Goal: Information Seeking & Learning: Check status

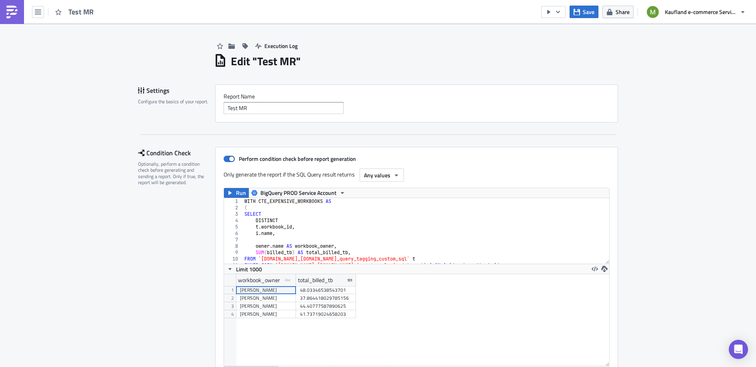
scroll to position [92, 386]
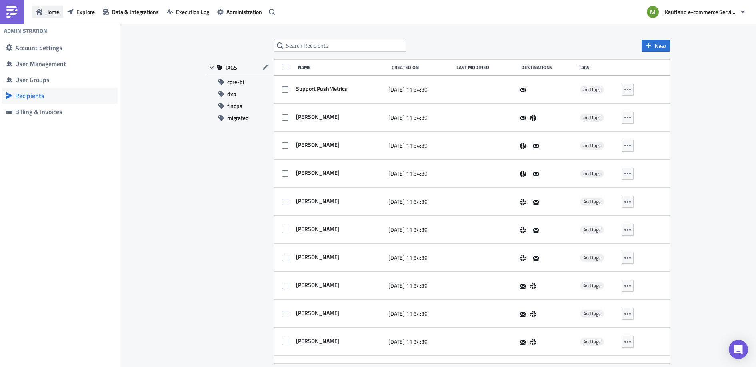
click at [53, 14] on span "Home" at bounding box center [52, 12] width 14 height 8
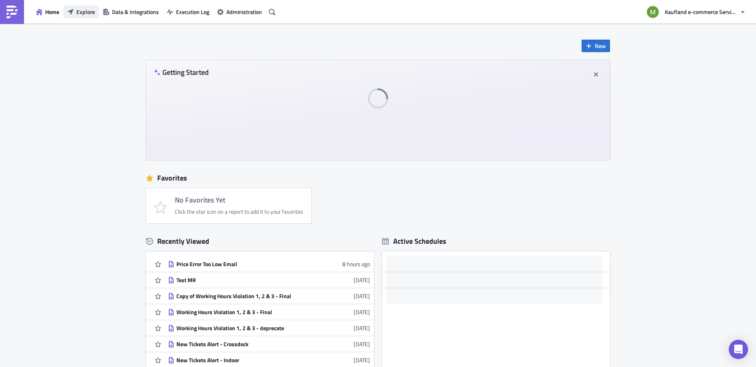
click at [86, 13] on span "Explore" at bounding box center [85, 12] width 18 height 8
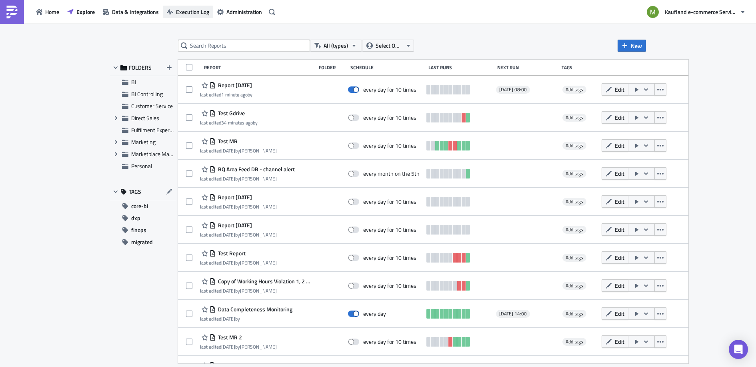
click at [199, 14] on span "Execution Log" at bounding box center [192, 12] width 33 height 8
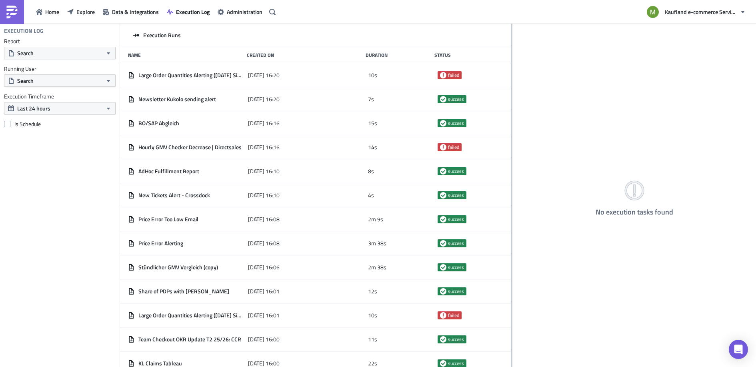
drag, startPoint x: 247, startPoint y: 63, endPoint x: 511, endPoint y: 47, distance: 264.7
click at [511, 47] on div at bounding box center [511, 196] width 1 height 345
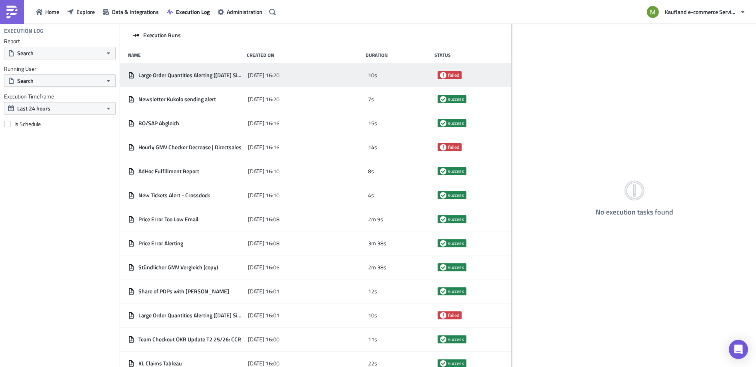
click at [452, 74] on span "failed" at bounding box center [453, 75] width 11 height 6
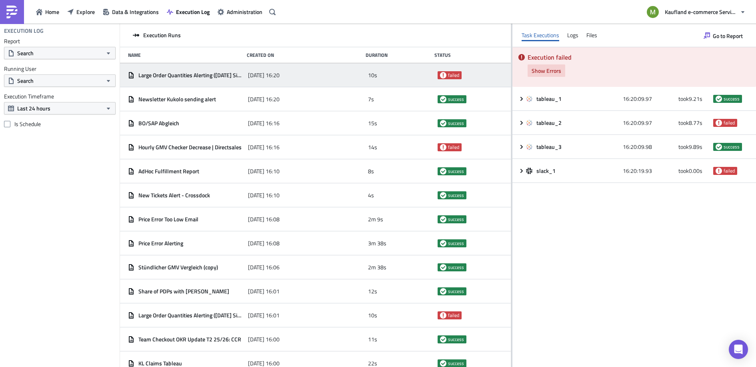
click at [539, 71] on span "Show Errors" at bounding box center [547, 70] width 30 height 8
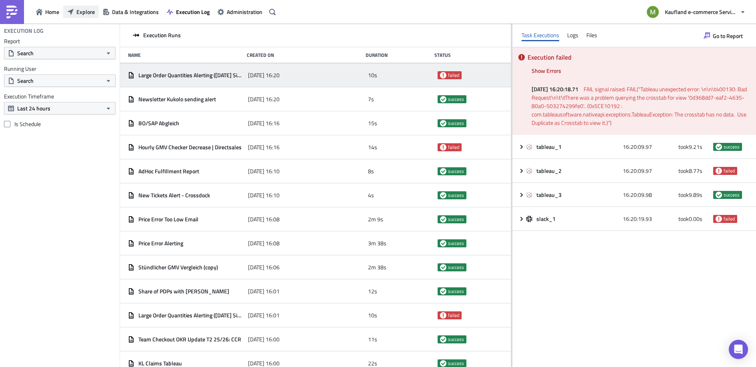
click at [80, 13] on span "Explore" at bounding box center [85, 12] width 18 height 8
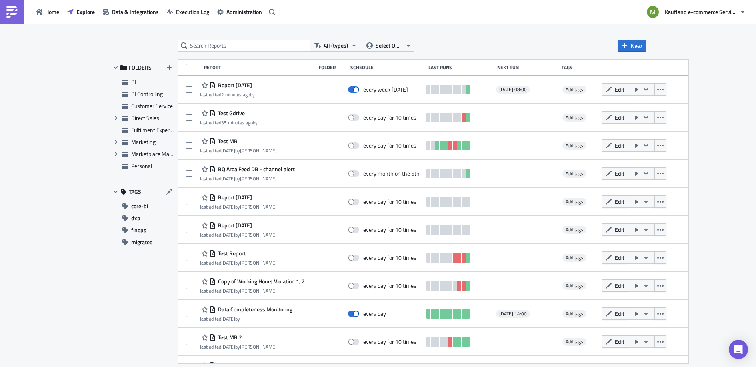
click at [378, 65] on div "Schedule" at bounding box center [388, 67] width 74 height 6
click at [377, 68] on div "Schedule" at bounding box center [388, 67] width 74 height 6
click at [338, 47] on span "All (types)" at bounding box center [336, 45] width 24 height 9
click at [345, 18] on div "Home Explore Data & Integrations Execution Log Administration Kaufland e-commer…" at bounding box center [378, 12] width 756 height 24
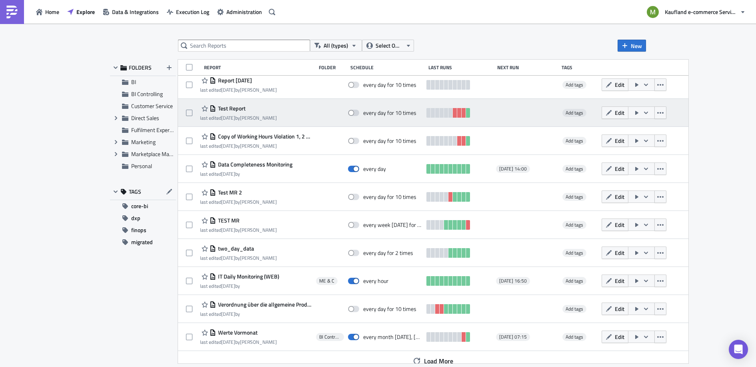
scroll to position [152, 0]
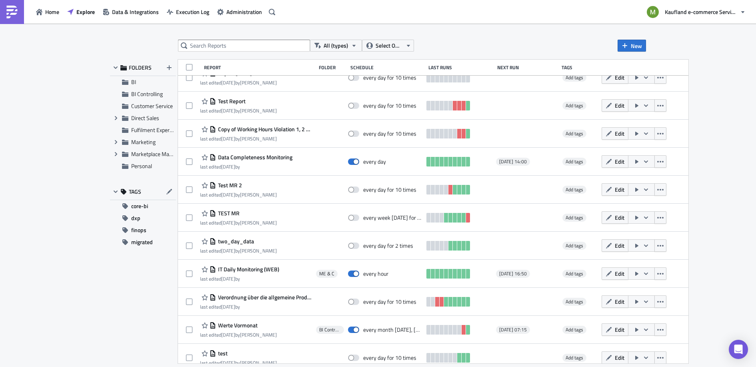
click at [538, 67] on div "Next Run" at bounding box center [527, 67] width 60 height 6
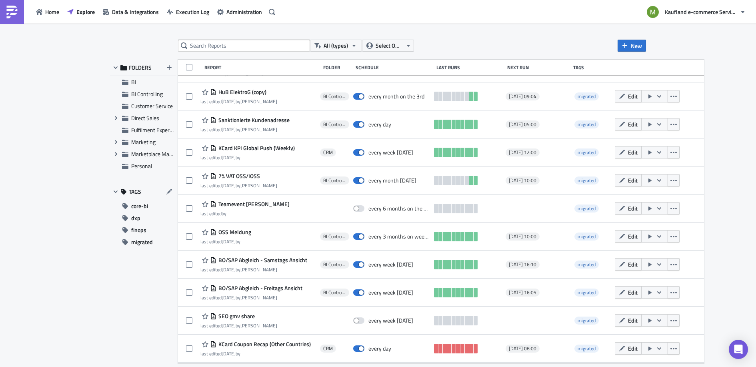
scroll to position [5002, 0]
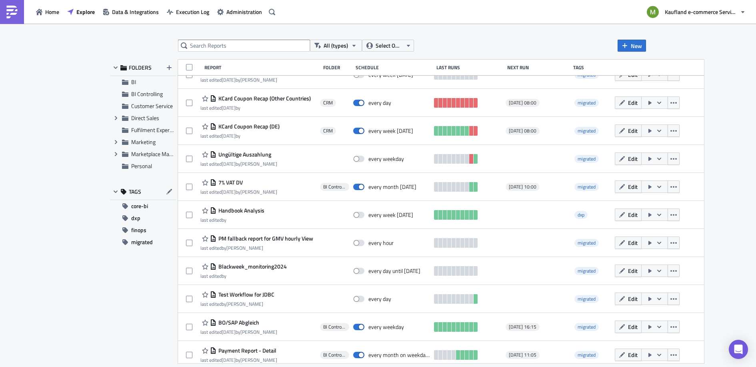
click at [530, 69] on div "Next Run" at bounding box center [538, 67] width 62 height 6
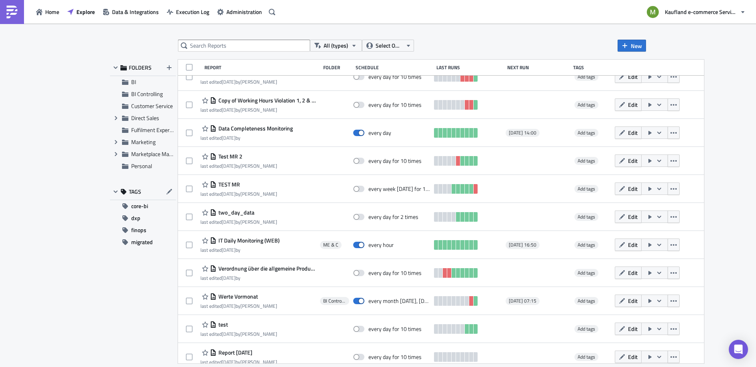
scroll to position [253, 0]
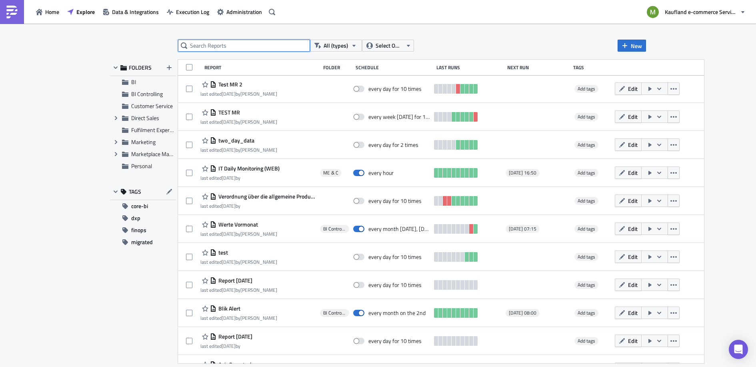
click at [291, 46] on input "text" at bounding box center [244, 46] width 132 height 12
paste input "Advertising Revenue"
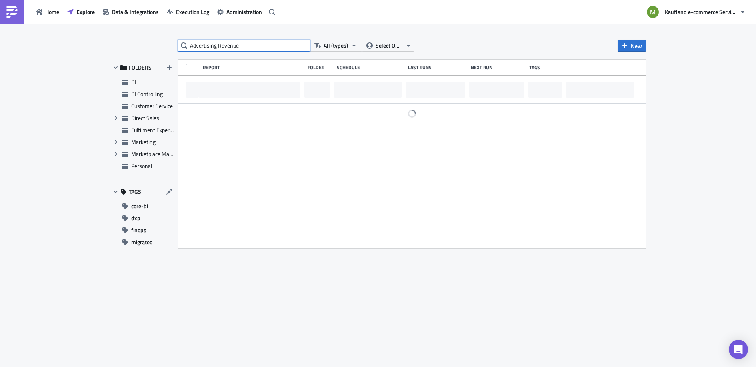
scroll to position [0, 0]
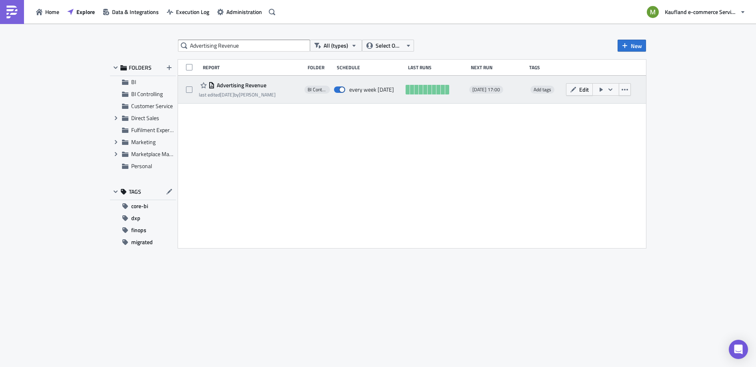
click at [384, 89] on div "every week on Tuesday" at bounding box center [371, 89] width 45 height 7
click at [625, 89] on icon "button" at bounding box center [625, 90] width 6 height 2
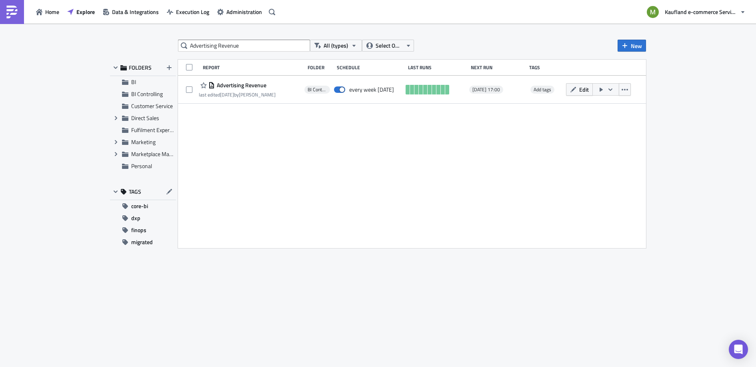
click at [501, 140] on div "Report Folder Schedule Last Runs Next Run Tags Advertising Revenue last edited …" at bounding box center [412, 154] width 468 height 189
drag, startPoint x: 256, startPoint y: 45, endPoint x: 91, endPoint y: 41, distance: 164.5
click at [91, 41] on div "Advertising Revenue All (types) Select Owner New FOLDERS BI BI Controlling Cust…" at bounding box center [378, 196] width 756 height 345
paste input "Daily Backlog"
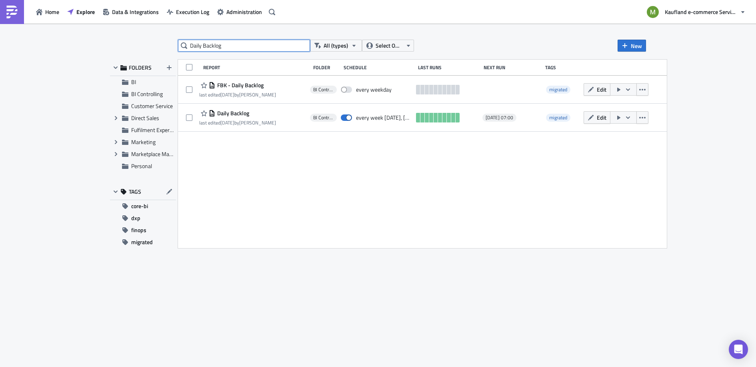
drag, startPoint x: 254, startPoint y: 44, endPoint x: 67, endPoint y: 29, distance: 187.5
click at [66, 29] on div "Daily Backlog All (types) Select Owner New FOLDERS BI BI Controlling Customer S…" at bounding box center [378, 196] width 756 height 345
paste input "KL Claims Tableau"
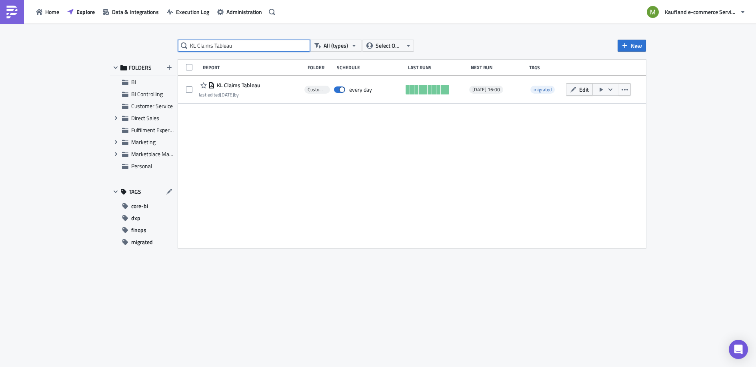
drag, startPoint x: 235, startPoint y: 46, endPoint x: 148, endPoint y: 44, distance: 86.5
click at [150, 44] on div "KL Claims Tableau All (types) Select Owner New FOLDERS BI BI Controlling Custom…" at bounding box center [378, 196] width 544 height 313
paste input "Advertising Revenue"
drag, startPoint x: 283, startPoint y: 42, endPoint x: 145, endPoint y: 40, distance: 138.5
click at [144, 40] on div "Advertising Revenue All (types) Select Owner New FOLDERS BI BI Controlling Cust…" at bounding box center [378, 196] width 544 height 313
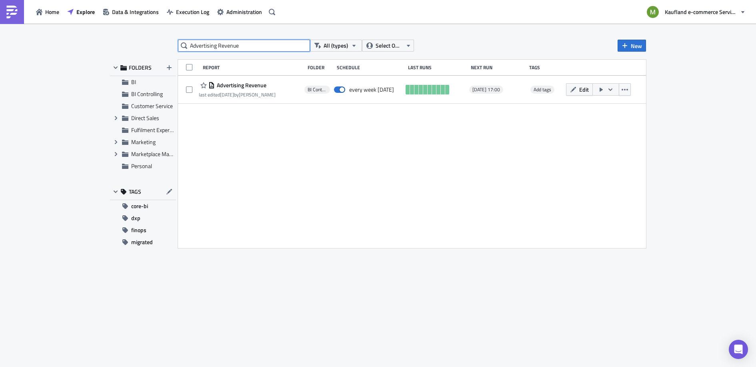
paste input "Stündlicher GMV Vergleich (copy)"
drag, startPoint x: 274, startPoint y: 48, endPoint x: 134, endPoint y: 34, distance: 140.0
click at [134, 33] on div "Stündlicher GMV Vergleich All (types) Select Owner New FOLDERS BI BI Controllin…" at bounding box center [378, 196] width 756 height 345
paste input "Price Error Too Low Email"
drag, startPoint x: 250, startPoint y: 41, endPoint x: 70, endPoint y: 22, distance: 181.5
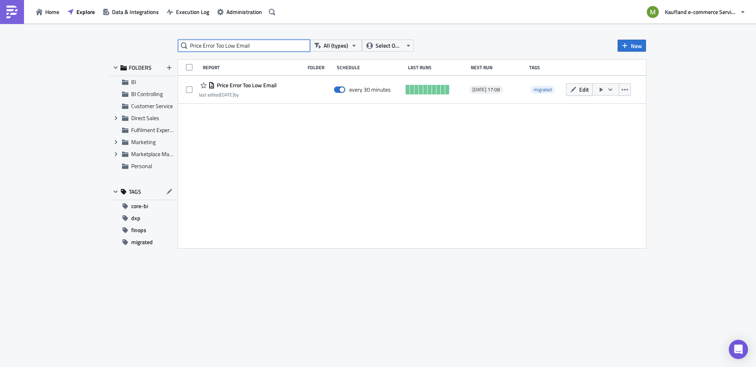
click at [70, 22] on div "Home Explore Data & Integrations Execution Log Administration Kaufland e-commer…" at bounding box center [378, 184] width 756 height 368
paste input "AdHoc Fulfillment Report"
type input "AdHoc Fulfillment Report"
click at [190, 15] on span "Execution Log" at bounding box center [192, 12] width 33 height 8
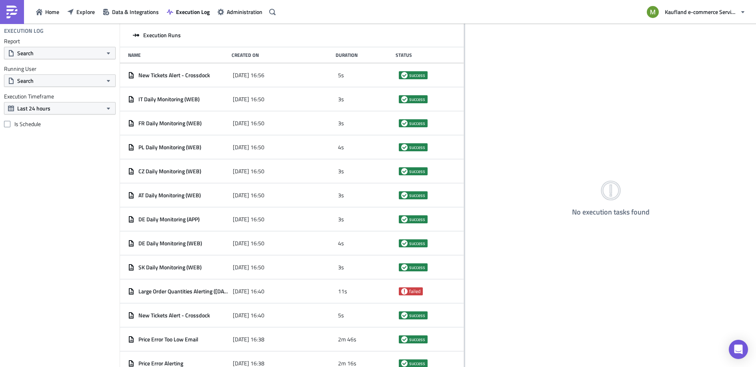
drag, startPoint x: 248, startPoint y: 47, endPoint x: 319, endPoint y: 42, distance: 71.0
click at [464, 54] on div at bounding box center [464, 196] width 1 height 345
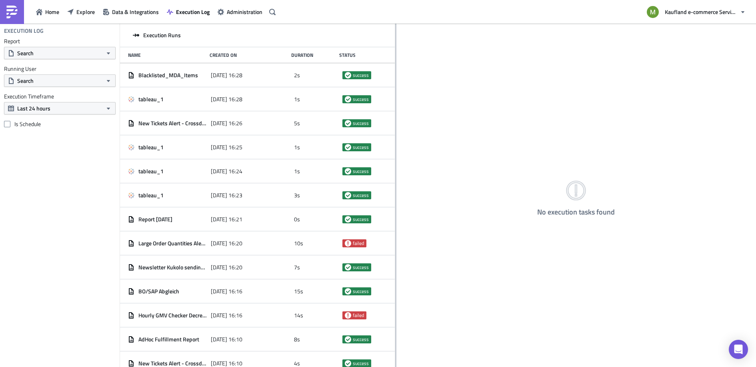
drag, startPoint x: 248, startPoint y: 40, endPoint x: 395, endPoint y: 39, distance: 147.3
click at [395, 39] on div at bounding box center [395, 196] width 1 height 345
click at [193, 14] on span "Execution Log" at bounding box center [193, 12] width 34 height 8
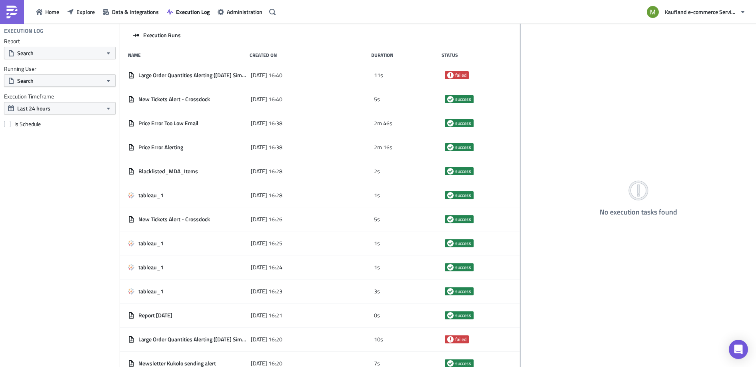
drag, startPoint x: 248, startPoint y: 54, endPoint x: 520, endPoint y: 61, distance: 272.6
click at [520, 61] on div at bounding box center [520, 196] width 1 height 345
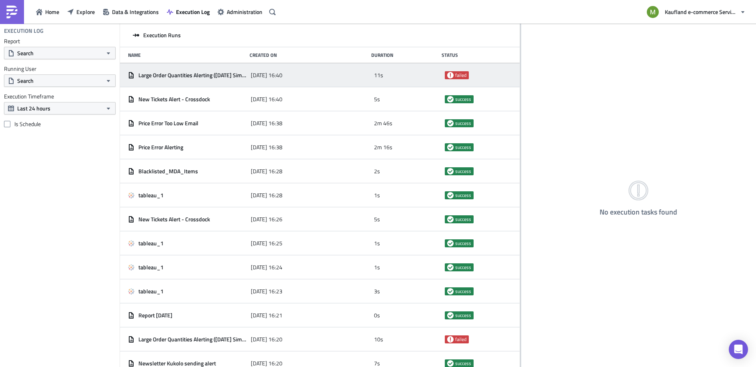
click at [457, 74] on span "failed" at bounding box center [460, 75] width 11 height 6
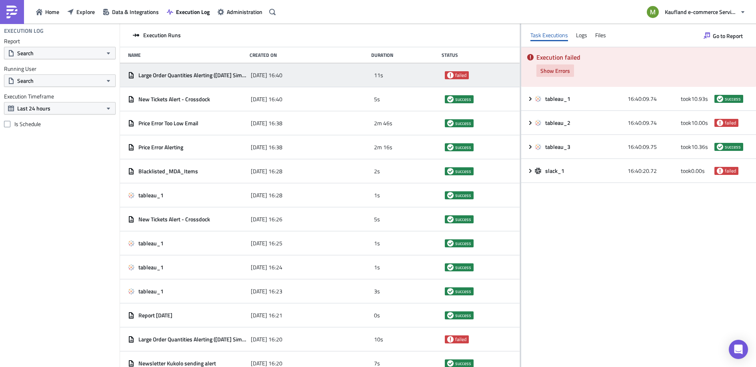
click at [553, 75] on button "Show Errors" at bounding box center [556, 70] width 38 height 12
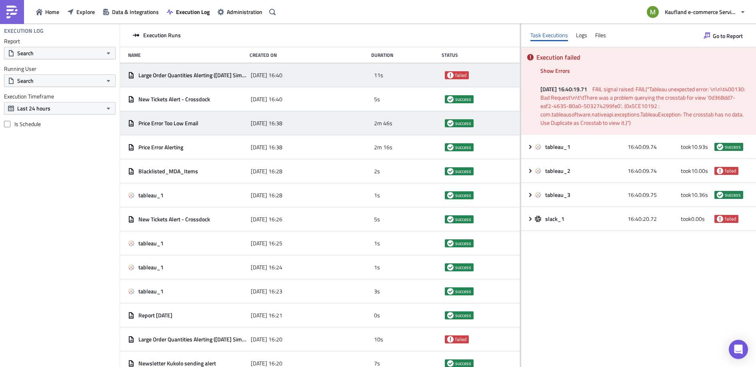
click at [213, 122] on div "Price Error Too Low Email" at bounding box center [187, 123] width 119 height 7
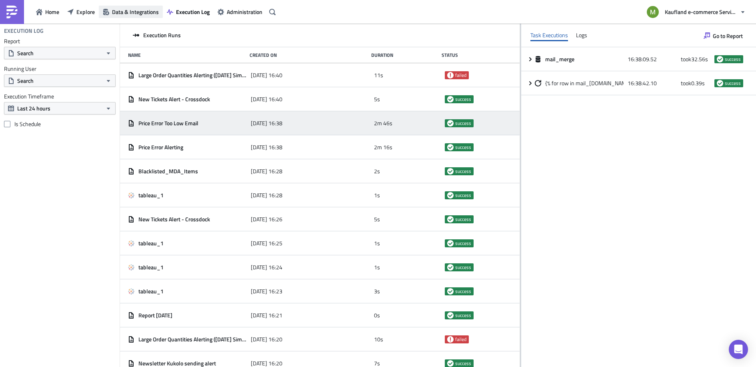
click at [130, 10] on span "Data & Integrations" at bounding box center [135, 12] width 47 height 8
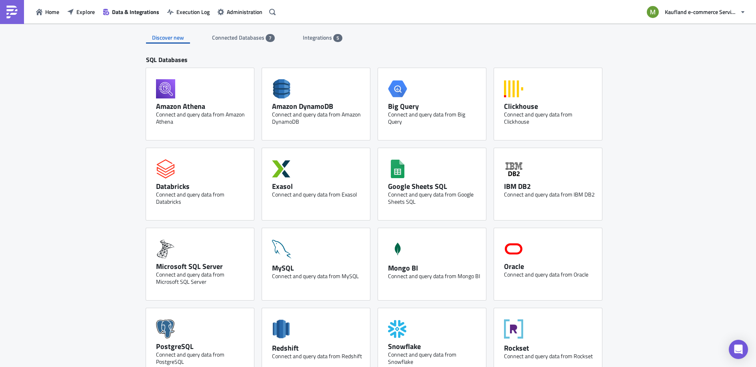
click at [303, 36] on span "Integrations" at bounding box center [318, 37] width 30 height 8
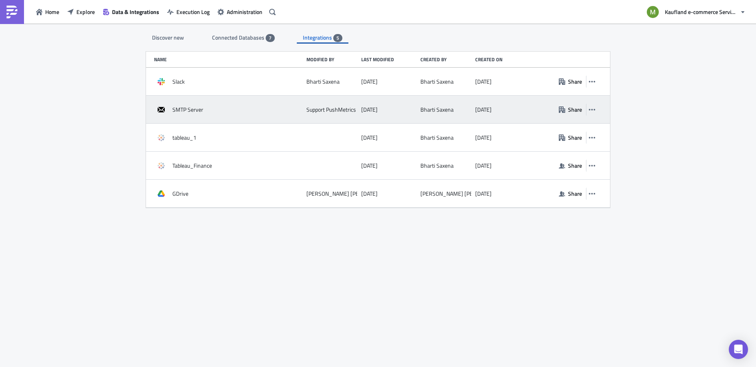
drag, startPoint x: 187, startPoint y: 104, endPoint x: 188, endPoint y: 108, distance: 4.0
click at [187, 105] on div "SMTP Server" at bounding box center [228, 109] width 148 height 14
click at [188, 108] on span "SMTP Server" at bounding box center [187, 109] width 31 height 7
click at [599, 108] on div "SMTP Server Support PushMetrics 11 months ago Bharti Saxena 12 months ago Share" at bounding box center [378, 110] width 464 height 28
click at [596, 109] on button "button" at bounding box center [592, 110] width 12 height 12
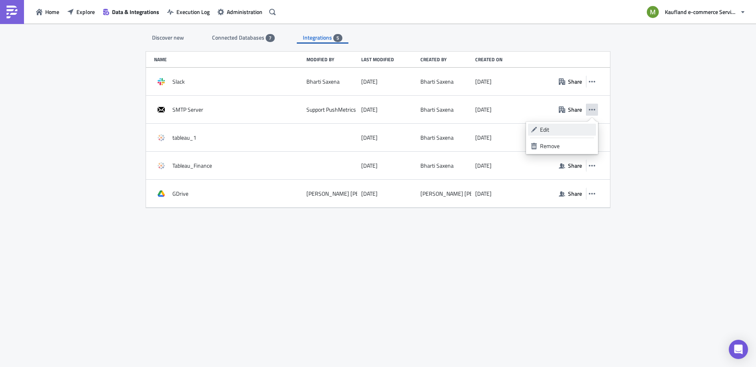
click at [573, 128] on div "Edit" at bounding box center [566, 130] width 53 height 8
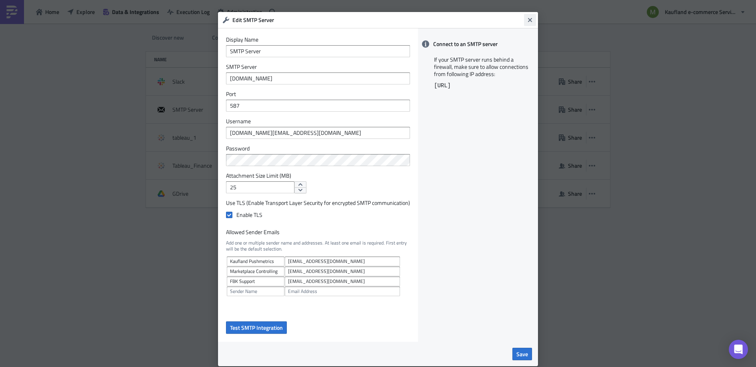
click at [527, 20] on icon "Close" at bounding box center [530, 20] width 6 height 6
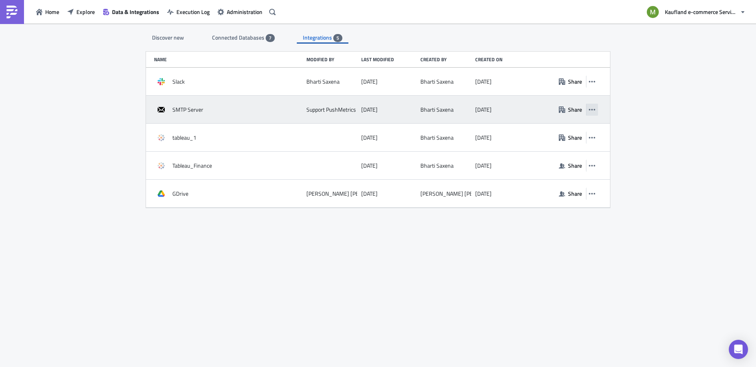
click at [595, 110] on icon "button" at bounding box center [592, 109] width 6 height 6
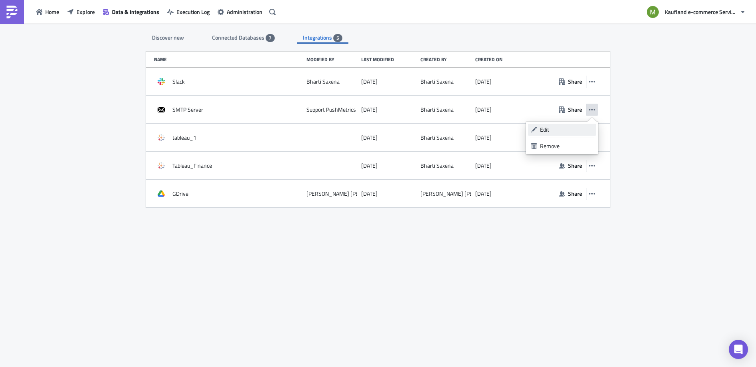
click at [545, 129] on div "Edit" at bounding box center [566, 130] width 53 height 8
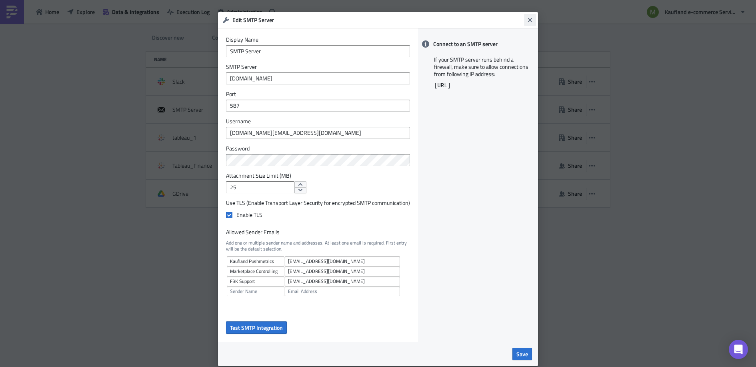
click at [527, 20] on icon "Close" at bounding box center [530, 20] width 6 height 6
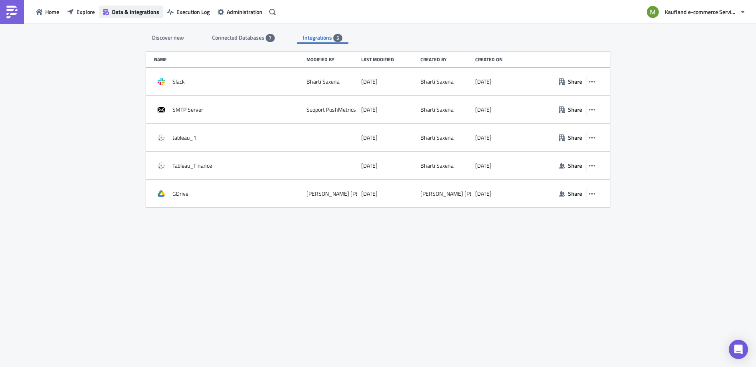
click at [118, 12] on span "Data & Integrations" at bounding box center [135, 12] width 47 height 8
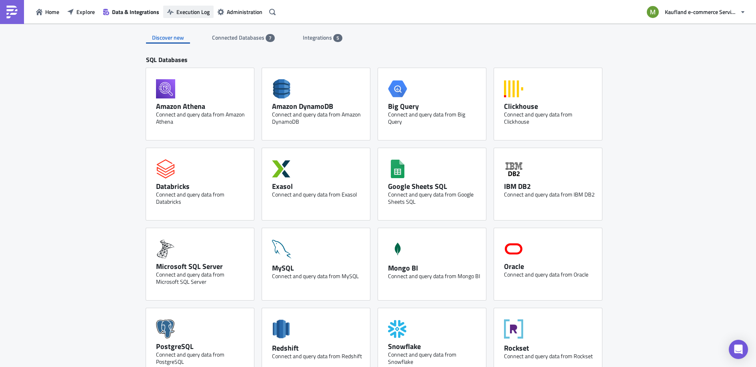
click at [179, 11] on span "Execution Log" at bounding box center [192, 12] width 33 height 8
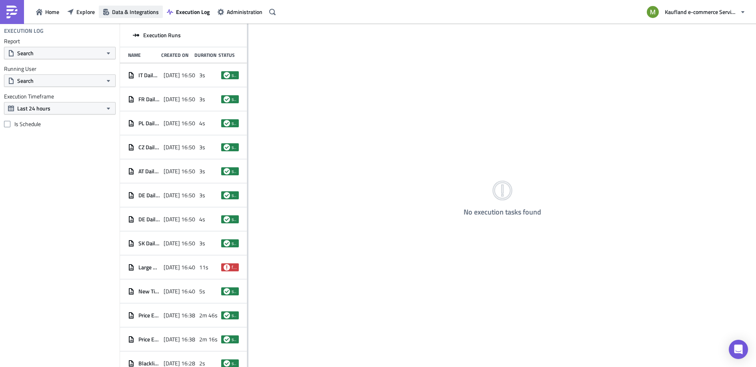
click at [152, 16] on button "Data & Integrations" at bounding box center [131, 12] width 64 height 12
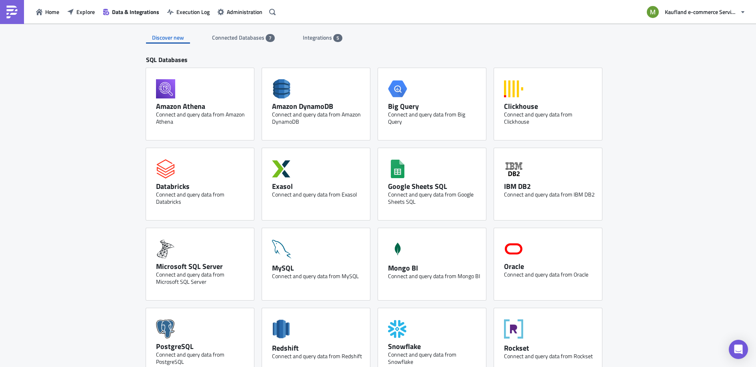
click at [327, 40] on span "Integrations" at bounding box center [318, 37] width 30 height 8
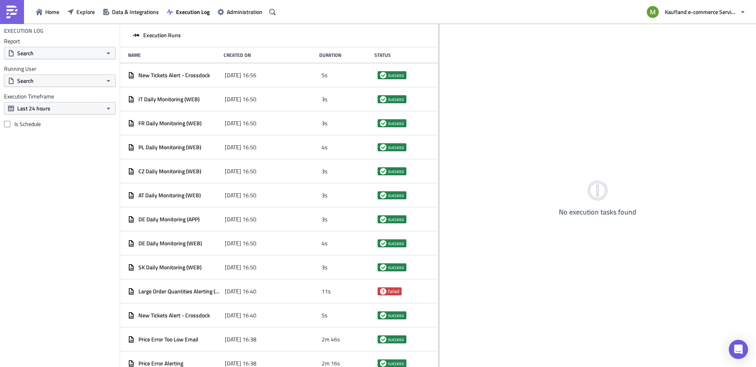
drag, startPoint x: 248, startPoint y: 35, endPoint x: 439, endPoint y: 18, distance: 191.3
click at [439, 18] on div "Home Explore Data & Integrations Execution Log Administration Kaufland e-commer…" at bounding box center [378, 184] width 756 height 368
click at [58, 110] on button "Last 24 hours" at bounding box center [60, 108] width 112 height 12
click at [42, 82] on button "Search" at bounding box center [60, 80] width 112 height 12
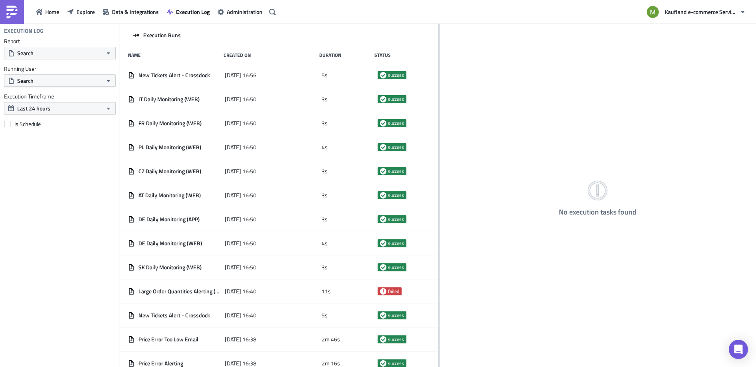
click at [53, 183] on div "Execution Log Report Search Running User Search Execution Timeframe Last 24 hou…" at bounding box center [60, 195] width 120 height 343
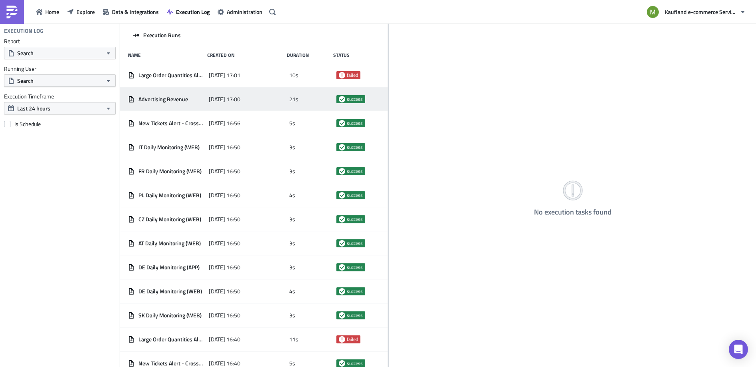
drag, startPoint x: 247, startPoint y: 46, endPoint x: 377, endPoint y: 88, distance: 136.4
click at [388, 90] on div at bounding box center [388, 196] width 1 height 345
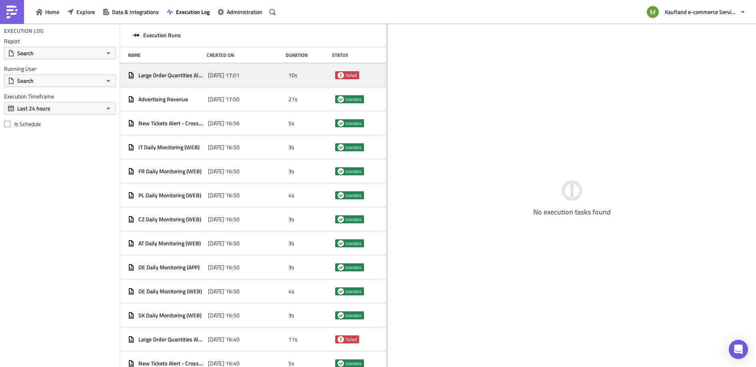
click at [338, 74] on icon at bounding box center [341, 75] width 6 height 6
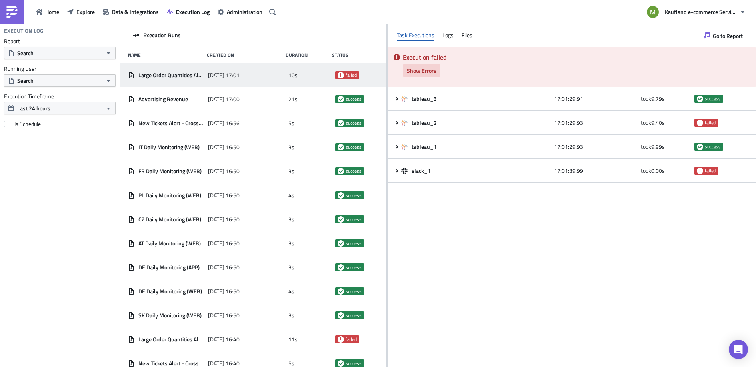
click at [423, 72] on span "Show Errors" at bounding box center [422, 70] width 30 height 8
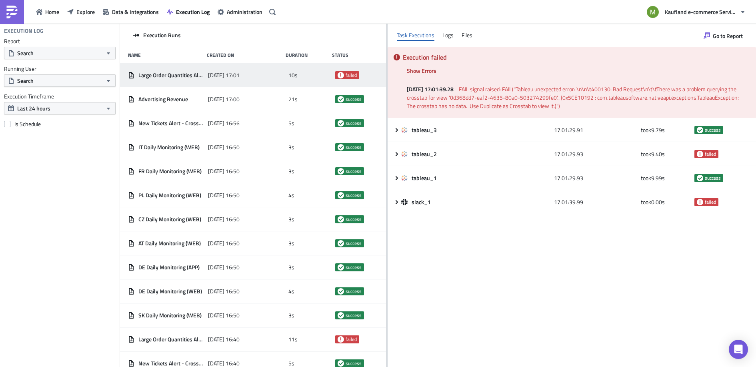
click at [164, 75] on span "Large Order Quantities Alerting ([DATE] Simple Report)" at bounding box center [171, 75] width 66 height 7
click at [169, 75] on span "Large Order Quantities Alerting ([DATE] Simple Report)" at bounding box center [171, 75] width 66 height 7
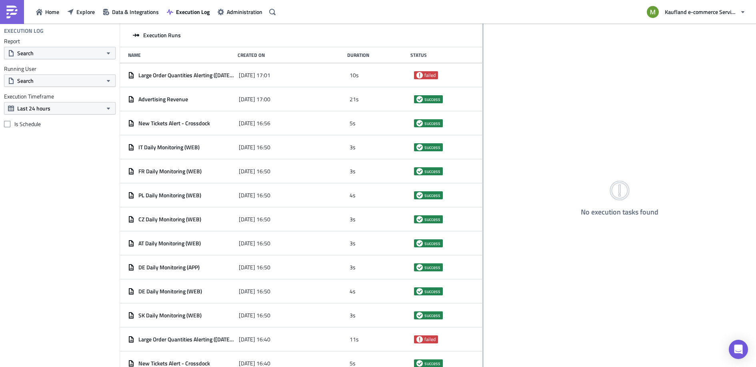
drag, startPoint x: 247, startPoint y: 38, endPoint x: 482, endPoint y: 52, distance: 235.8
click at [483, 50] on div at bounding box center [483, 196] width 1 height 345
click at [424, 57] on div "Status" at bounding box center [441, 55] width 60 height 6
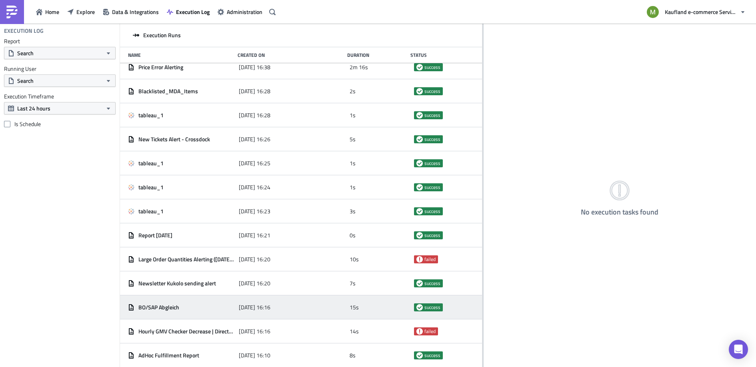
scroll to position [341, 0]
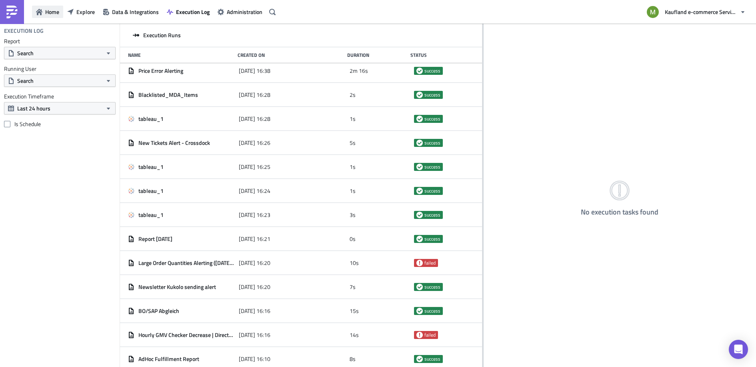
click at [42, 13] on icon "button" at bounding box center [39, 12] width 6 height 6
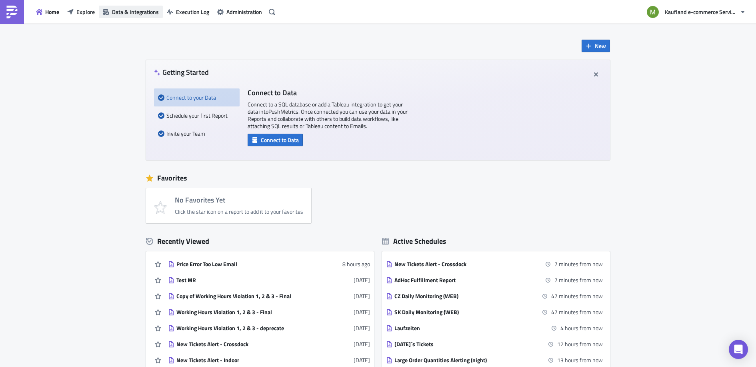
click at [113, 10] on span "Data & Integrations" at bounding box center [135, 12] width 47 height 8
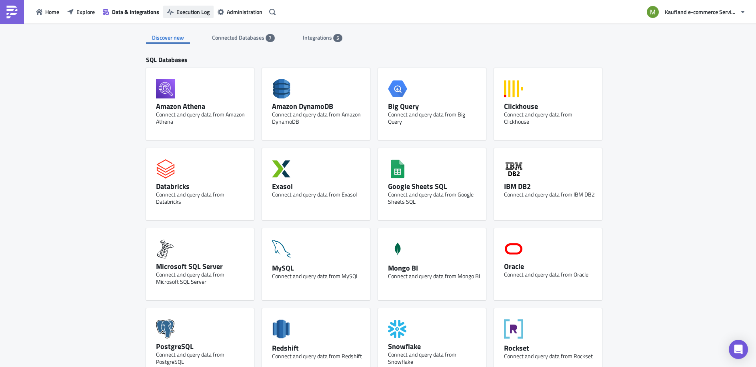
click at [196, 12] on span "Execution Log" at bounding box center [192, 12] width 33 height 8
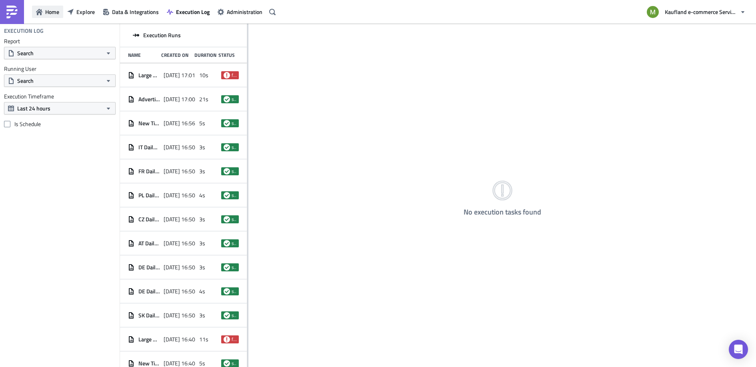
click at [49, 15] on span "Home" at bounding box center [52, 12] width 14 height 8
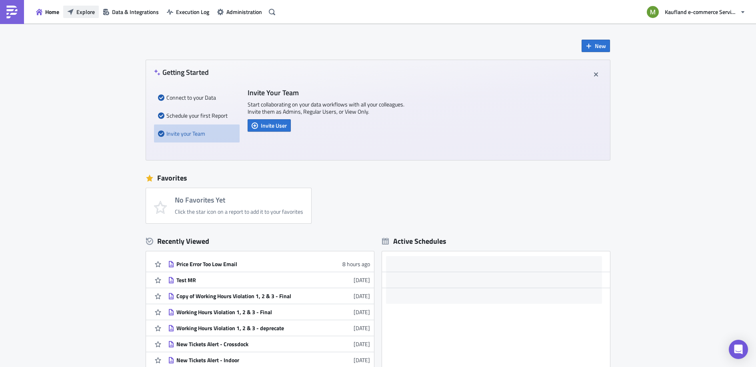
click at [83, 10] on span "Explore" at bounding box center [85, 12] width 18 height 8
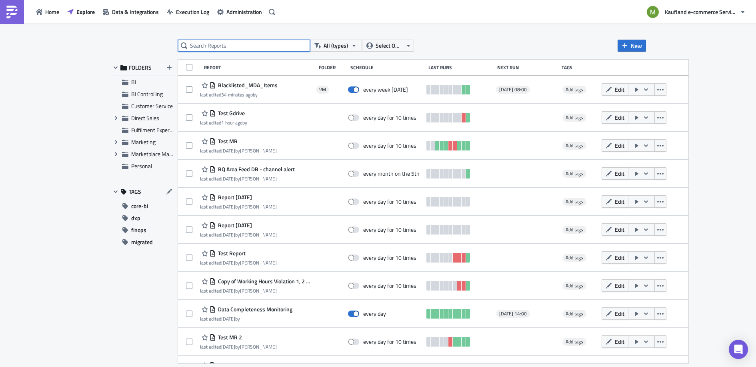
click at [249, 45] on input "text" at bounding box center [244, 46] width 132 height 12
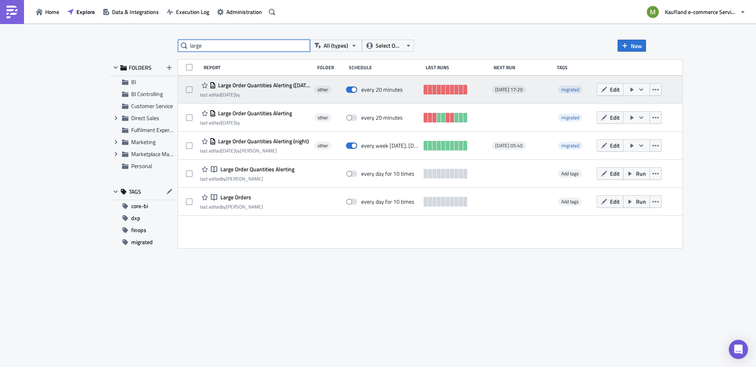
type input "large"
click at [272, 86] on span "Large Order Quantities Alerting ([DATE] Simple Report)" at bounding box center [263, 85] width 94 height 7
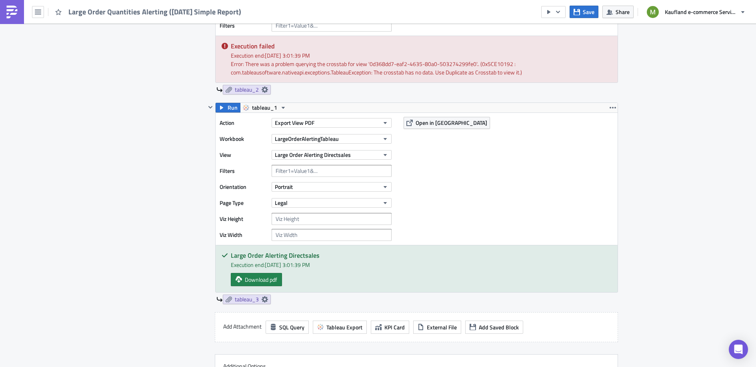
scroll to position [475, 0]
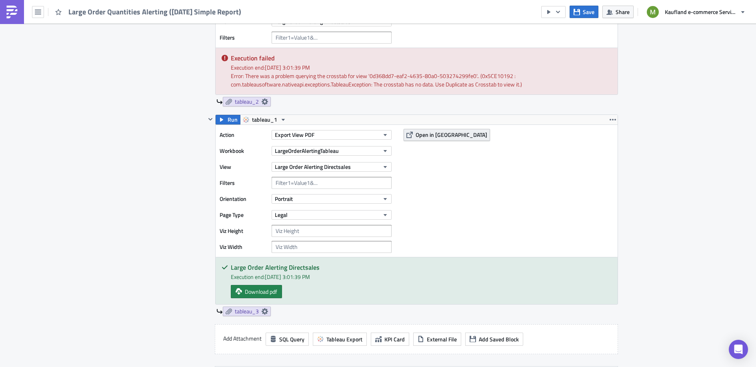
click at [429, 131] on span "Open in [GEOGRAPHIC_DATA]" at bounding box center [452, 134] width 72 height 8
